Goal: Transaction & Acquisition: Purchase product/service

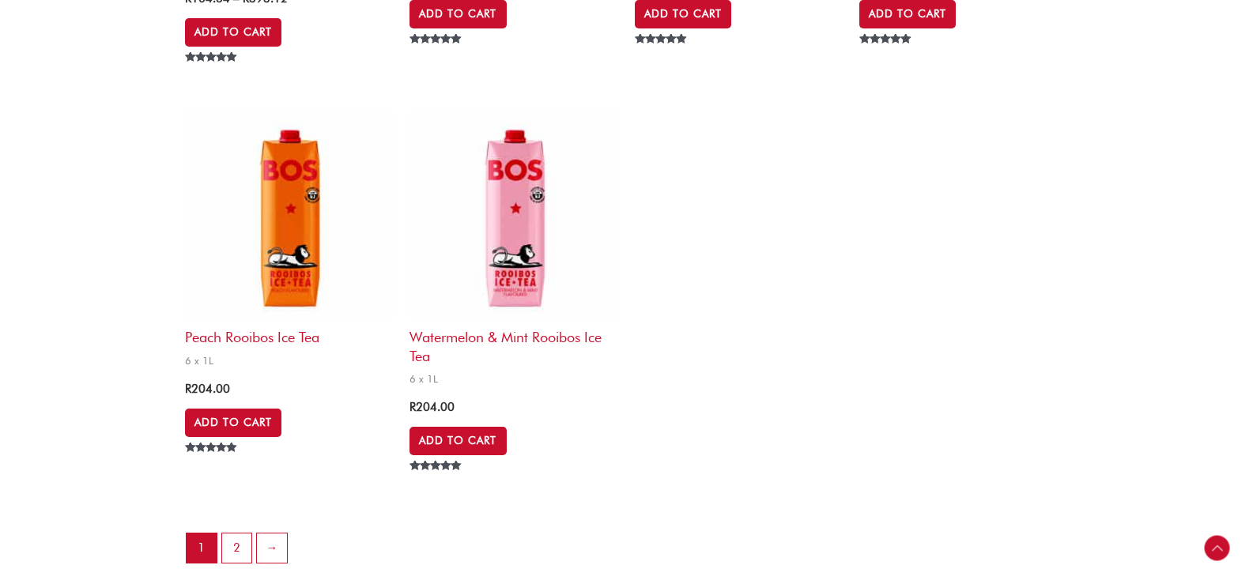
scroll to position [3321, 0]
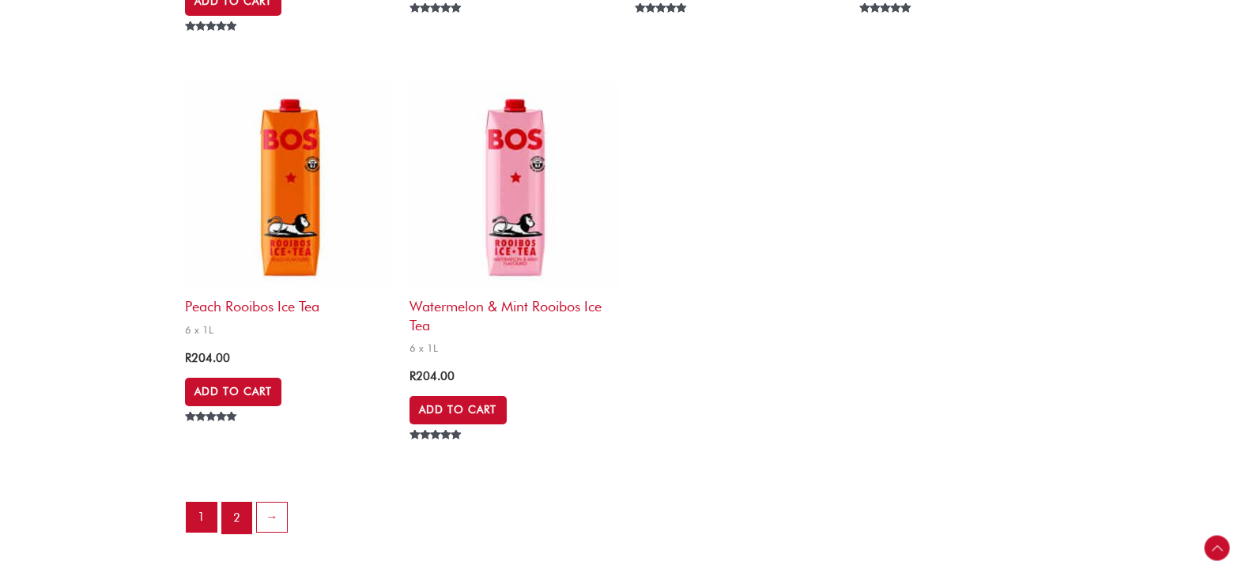
click at [237, 521] on link "2" at bounding box center [237, 519] width 30 height 32
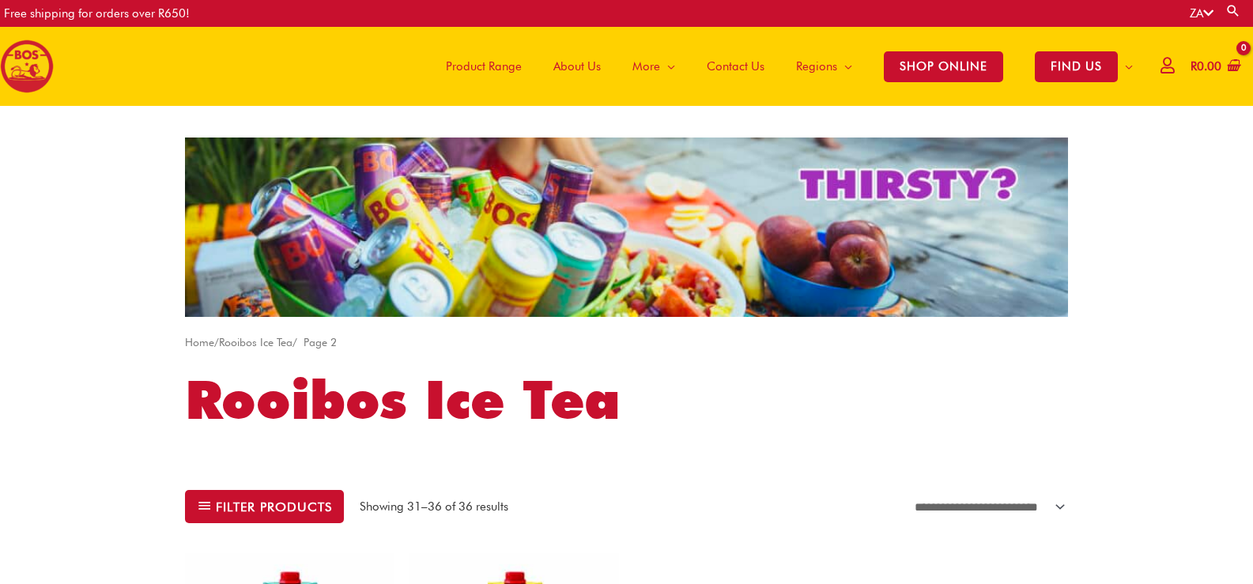
click at [463, 69] on span "Product Range" at bounding box center [484, 66] width 76 height 47
